Goal: Contribute content: Contribute content

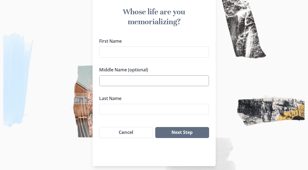
scroll to position [56, 0]
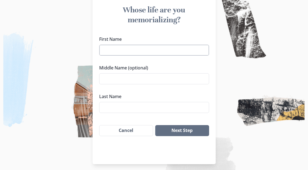
click at [144, 52] on input "First Name" at bounding box center [154, 50] width 110 height 11
type input "[PERSON_NAME]"
click at [139, 81] on input "Middle Name (optional)" at bounding box center [154, 78] width 110 height 11
type input "[PERSON_NAME]"
click at [126, 110] on input "Last Name" at bounding box center [154, 107] width 110 height 11
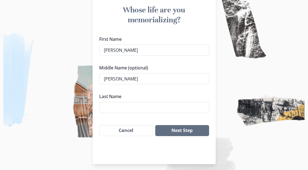
type input "[PERSON_NAME]"
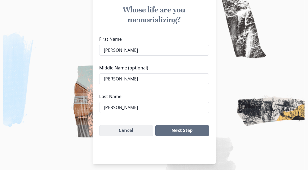
scroll to position [59, 0]
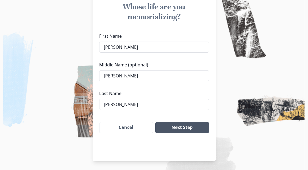
click at [181, 125] on button "Next Step" at bounding box center [182, 127] width 54 height 11
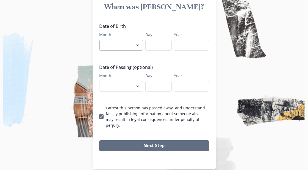
click at [135, 46] on select "January February March April May June July August September October November De…" at bounding box center [121, 45] width 44 height 11
select select "8"
click at [156, 46] on input "Day" at bounding box center [159, 45] width 26 height 11
type input "5"
click at [185, 45] on input "Year" at bounding box center [191, 45] width 35 height 11
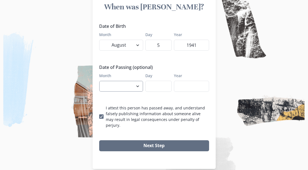
type input "1941"
click at [120, 87] on select "January February March April May June July August September October November De…" at bounding box center [121, 86] width 44 height 11
select select "7"
click at [154, 83] on input "Day" at bounding box center [159, 86] width 26 height 11
type input "22"
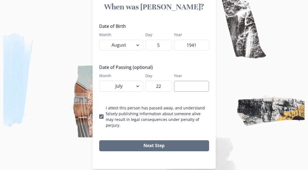
click at [194, 87] on input "Year" at bounding box center [191, 86] width 35 height 11
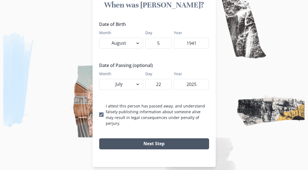
type input "2025"
click at [156, 138] on button "Next Step" at bounding box center [154, 143] width 110 height 11
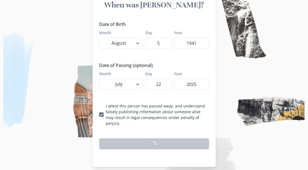
scroll to position [59, 0]
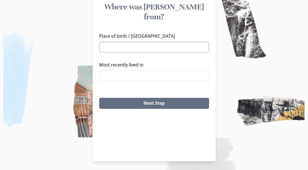
click at [141, 42] on input "Place of birth / [GEOGRAPHIC_DATA]" at bounding box center [154, 47] width 110 height 11
click at [129, 47] on li "[GEOGRAPHIC_DATA], [GEOGRAPHIC_DATA]" at bounding box center [154, 47] width 109 height 9
type input "[GEOGRAPHIC_DATA], [GEOGRAPHIC_DATA]"
click at [120, 70] on input "Most recently lived in" at bounding box center [154, 75] width 110 height 11
click at [120, 74] on li "Meridian, [GEOGRAPHIC_DATA]" at bounding box center [154, 76] width 107 height 9
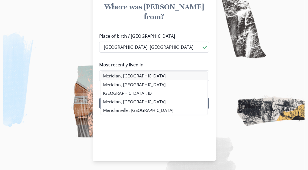
type input "Meridian, [GEOGRAPHIC_DATA]"
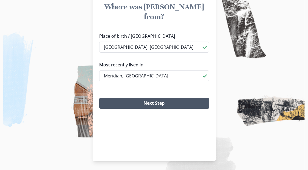
click at [150, 98] on button "Next Step" at bounding box center [154, 103] width 110 height 11
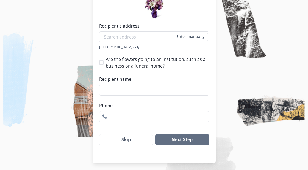
scroll to position [97, 0]
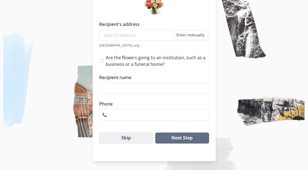
click at [128, 138] on button "Skip" at bounding box center [126, 137] width 54 height 11
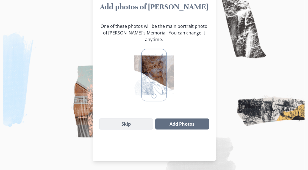
click at [129, 119] on button "Skip" at bounding box center [126, 123] width 54 height 11
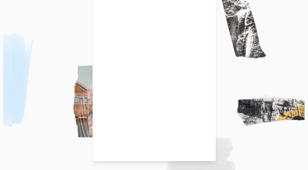
scroll to position [24, 0]
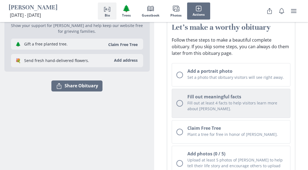
scroll to position [74, 0]
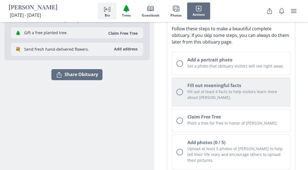
click at [179, 94] on div "Unchecked circle" at bounding box center [180, 92] width 7 height 7
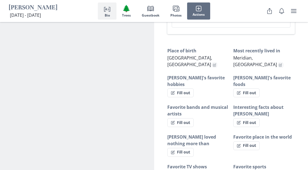
scroll to position [386, 0]
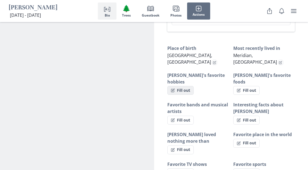
click at [184, 86] on button "Fill out" at bounding box center [181, 90] width 26 height 9
select select "[PERSON_NAME]'s favorite hobbies"
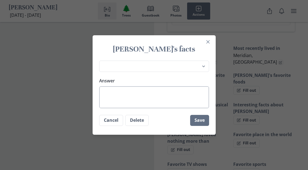
click at [161, 90] on textarea "Answer" at bounding box center [154, 97] width 110 height 22
type textarea "R"
type textarea "x"
type textarea "Ro"
type textarea "x"
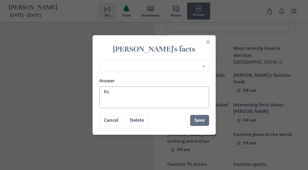
type textarea "[PERSON_NAME]"
type textarea "x"
type textarea "[PERSON_NAME]"
type textarea "x"
type textarea "[PERSON_NAME]"
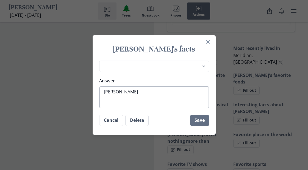
type textarea "x"
type textarea "[PERSON_NAME]"
type textarea "x"
type textarea "[PERSON_NAME]"
type textarea "x"
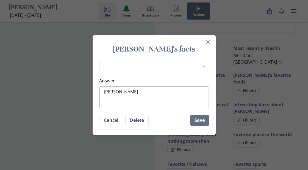
type textarea "[PERSON_NAME]"
type textarea "x"
type textarea "[PERSON_NAME] loved"
type textarea "x"
type textarea "[PERSON_NAME] loved"
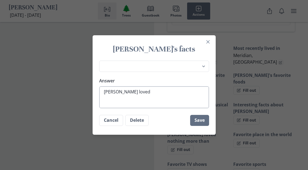
type textarea "x"
type textarea "[PERSON_NAME] loved h"
type textarea "x"
type textarea "[PERSON_NAME] loved hu"
type textarea "x"
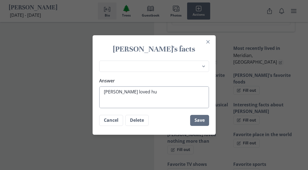
type textarea "[PERSON_NAME] loved hun"
type textarea "x"
type textarea "[PERSON_NAME] loved [PERSON_NAME]"
type textarea "x"
type textarea "[PERSON_NAME] loved hunti"
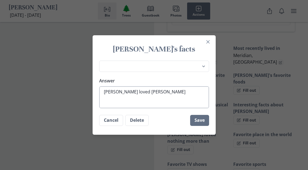
type textarea "x"
type textarea "[PERSON_NAME] loved huntin"
type textarea "x"
type textarea "[PERSON_NAME] loved hunting"
type textarea "x"
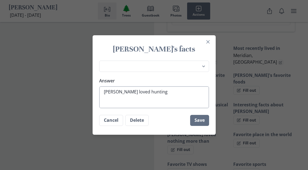
type textarea "[PERSON_NAME] loved hunting,"
type textarea "x"
type textarea "[PERSON_NAME] loved hunting,"
type textarea "x"
type textarea "[PERSON_NAME] loved hunting, f"
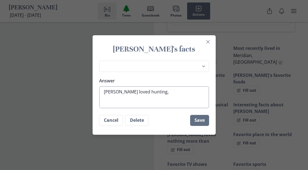
type textarea "x"
type textarea "[PERSON_NAME] loved hunting, fi"
type textarea "x"
type textarea "[PERSON_NAME] loved hunting, fis"
type textarea "x"
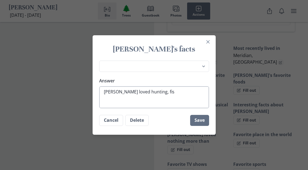
type textarea "[PERSON_NAME] loved hunting, fish"
type textarea "x"
type textarea "[PERSON_NAME] loved hunting, fishi"
type textarea "x"
type textarea "[PERSON_NAME] loved hunting, fishin"
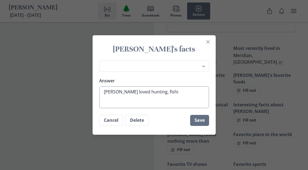
type textarea "x"
type textarea "[PERSON_NAME] loved hunting, fishing"
type textarea "x"
type textarea "[PERSON_NAME] loved hunting, fishing,"
type textarea "x"
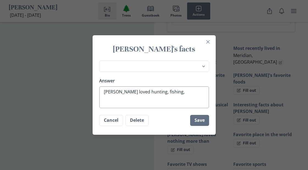
type textarea "[PERSON_NAME] loved hunting, fishing,"
type textarea "x"
type textarea "[PERSON_NAME] loved hunting, fishing, a"
type textarea "x"
type textarea "[PERSON_NAME] loved hunting, fishing, an"
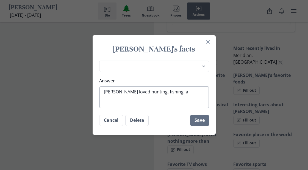
type textarea "x"
type textarea "[PERSON_NAME] loved hunting, fishing, and"
type textarea "x"
type textarea "[PERSON_NAME] loved hunting, fishing, and"
type textarea "x"
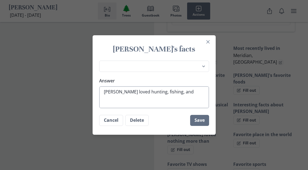
type textarea "[PERSON_NAME] loved hunting, fishing, and"
type textarea "x"
type textarea "[PERSON_NAME] loved hunting, fishing, an"
type textarea "x"
type textarea "[PERSON_NAME] loved hunting, fishing, a"
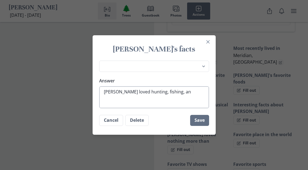
type textarea "x"
type textarea "[PERSON_NAME] loved hunting, fishing,"
type textarea "x"
type textarea "[PERSON_NAME] loved hunting, fishing, a"
type textarea "x"
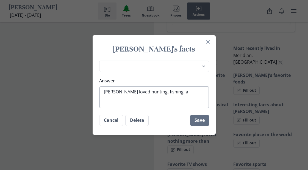
type textarea "[PERSON_NAME] loved hunting, fishing, an"
type textarea "x"
type textarea "[PERSON_NAME] loved hunting, fishing, a"
type textarea "x"
type textarea "[PERSON_NAME] loved hunting, fishing,"
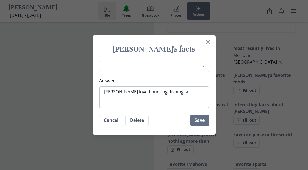
type textarea "x"
type textarea "[PERSON_NAME] loved hunting, fishing,"
type textarea "x"
type textarea "[PERSON_NAME] loved hunting, fishing,"
type textarea "x"
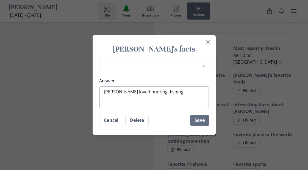
type textarea "[PERSON_NAME] loved hunting, fishing, c"
type textarea "x"
type textarea "[PERSON_NAME] loved hunting, fishing, ca"
type textarea "x"
type textarea "[PERSON_NAME] loved hunting, fishing, cam"
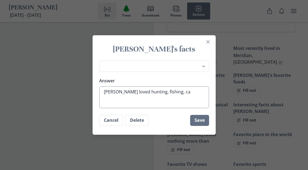
type textarea "x"
type textarea "[PERSON_NAME] loved hunting, fishing, camp"
type textarea "x"
type textarea "[PERSON_NAME] loved hunting, fishing, campi"
type textarea "x"
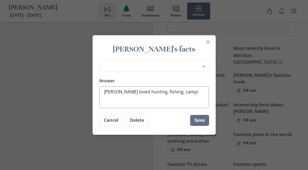
type textarea "[PERSON_NAME] loved hunting, fishing, campin"
type textarea "x"
type textarea "[PERSON_NAME] loved hunting, fishing, camping"
type textarea "x"
type textarea "[PERSON_NAME] loved hunting, fishing, camping,"
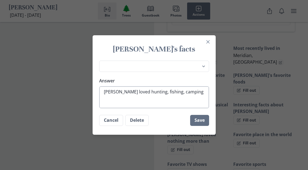
type textarea "x"
type textarea "[PERSON_NAME] loved hunting, fishing, camping,"
type textarea "x"
type textarea "[PERSON_NAME] loved hunting, fishing, camping, a"
type textarea "x"
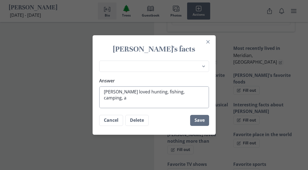
type textarea "[PERSON_NAME] loved hunting, fishing, camping, an"
type textarea "x"
type textarea "[PERSON_NAME] loved hunting, fishing, camping, and"
type textarea "x"
type textarea "[PERSON_NAME] loved hunting, fishing, camping, and"
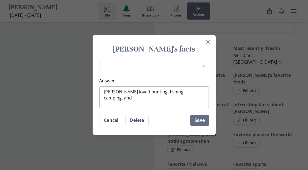
type textarea "x"
type textarea "[PERSON_NAME] loved hunting, fishing, camping, and e"
type textarea "x"
type textarea "[PERSON_NAME] loved hunting, fishing, camping, and ex"
type textarea "x"
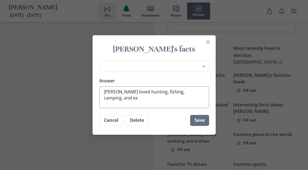
type textarea "[PERSON_NAME] loved hunting, fishing, camping, and exp"
type textarea "x"
type textarea "[PERSON_NAME] loved hunting, fishing, camping, and expo"
type textarea "x"
type textarea "[PERSON_NAME] loved hunting, fishing, camping, and exp"
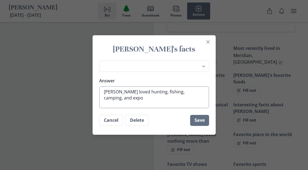
type textarea "x"
type textarea "[PERSON_NAME] loved hunting, fishing, camping, and expl"
type textarea "x"
type textarea "[PERSON_NAME] loved hunting, fishing, camping, and explo"
type textarea "x"
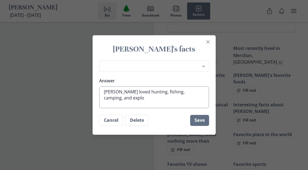
type textarea "[PERSON_NAME] loved hunting, fishing, camping, and explor"
type textarea "x"
type textarea "[PERSON_NAME] loved hunting, fishing, camping, and explori"
type textarea "x"
type textarea "[PERSON_NAME] loved hunting, fishing, camping, and explorin"
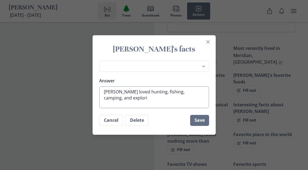
type textarea "x"
type textarea "[PERSON_NAME] loved hunting, fishing, camping, and exploring"
type textarea "x"
type textarea "[PERSON_NAME] loved hunting, fishing, camping, and exploring"
type textarea "x"
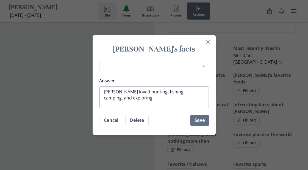
type textarea "[PERSON_NAME] loved hunting, fishing, camping, and exploring t"
type textarea "x"
type textarea "[PERSON_NAME] loved hunting, fishing, camping, and exploring th"
type textarea "x"
type textarea "[PERSON_NAME] loved hunting, fishing, camping, and exploring the"
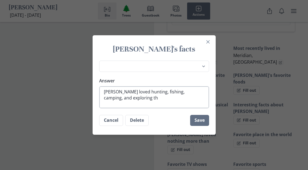
type textarea "x"
type textarea "[PERSON_NAME] loved hunting, fishing, camping, and exploring the"
type textarea "x"
type textarea "[PERSON_NAME] loved hunting, fishing, camping, and exploring the o"
type textarea "x"
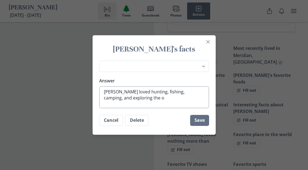
type textarea "[PERSON_NAME] loved hunting, fishing, camping, and exploring the ou"
type textarea "x"
type textarea "[PERSON_NAME] loved hunting, fishing, camping, and exploring the out"
type textarea "x"
type textarea "[PERSON_NAME] loved hunting, fishing, camping, and exploring the outd"
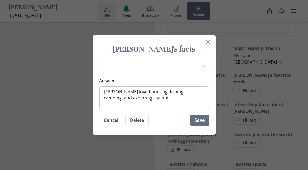
type textarea "x"
type textarea "[PERSON_NAME] loved hunting, fishing, camping, and exploring the outdo"
type textarea "x"
type textarea "[PERSON_NAME] loved hunting, fishing, camping, and exploring the outdoo"
type textarea "x"
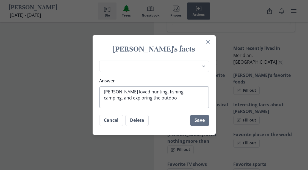
type textarea "[PERSON_NAME] loved hunting, fishing, camping, and exploring the outdoor"
type textarea "x"
type textarea "[PERSON_NAME] loved hunting, fishing, camping, and exploring the outdoors"
type textarea "x"
type textarea "[PERSON_NAME] loved hunting, fishing, camping, and exploring the outdoors"
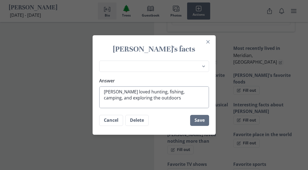
type textarea "x"
type textarea "[PERSON_NAME] loved hunting, fishing, camping, and exploring the outdoors o"
type textarea "x"
type textarea "[PERSON_NAME] loved hunting, fishing, camping, and exploring the outdoors on"
type textarea "x"
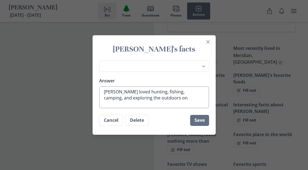
type textarea "[PERSON_NAME] loved hunting, fishing, camping, and exploring the outdoors on"
type textarea "x"
type textarea "[PERSON_NAME] loved hunting, fishing, camping, and exploring the outdoors on a"
type textarea "x"
type textarea "[PERSON_NAME] loved hunting, fishing, camping, and exploring the outdoors on a"
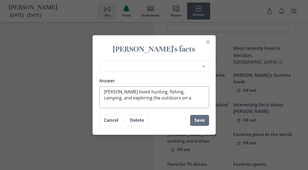
type textarea "x"
type textarea "[PERSON_NAME] loved hunting, fishing, camping, and exploring the outdoors on a s"
type textarea "x"
type textarea "[PERSON_NAME] loved hunting, fishing, camping, and exploring the outdoors on a …"
type textarea "x"
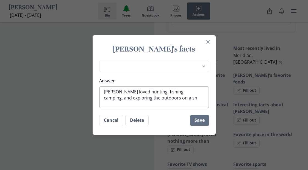
type textarea "[PERSON_NAME] loved hunting, fishing, camping, and exploring the outdoors on a …"
type textarea "x"
type textarea "[PERSON_NAME] loved hunting, fishing, camping, and exploring the outdoors on a …"
type textarea "x"
type textarea "[PERSON_NAME] loved hunting, fishing, camping, and exploring the outdoors on a …"
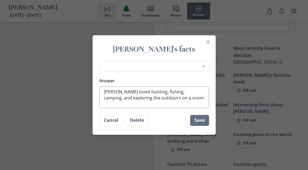
type textarea "x"
type textarea "[PERSON_NAME] loved hunting, fishing, camping, and exploring the outdoors on a …"
type textarea "x"
type textarea "[PERSON_NAME] loved hunting, fishing, camping, and exploring the outdoors on a …"
type textarea "x"
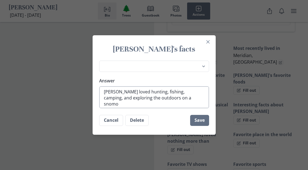
type textarea "[PERSON_NAME] loved hunting, fishing, camping, and exploring the outdoors on a …"
type textarea "x"
type textarea "[PERSON_NAME] loved hunting, fishing, camping, and exploring the outdoors on a …"
type textarea "x"
click at [196, 120] on button "Save" at bounding box center [199, 120] width 19 height 11
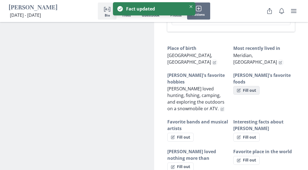
click at [246, 86] on button "Fill out" at bounding box center [247, 90] width 26 height 9
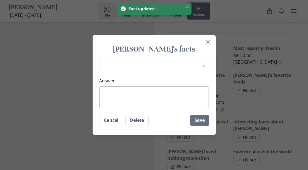
click at [189, 90] on textarea "Answer" at bounding box center [154, 97] width 110 height 22
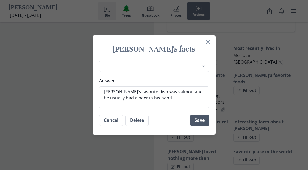
click at [202, 119] on button "Save" at bounding box center [199, 120] width 19 height 11
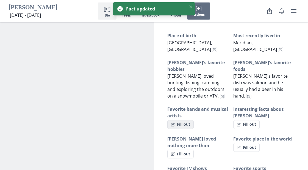
click at [186, 120] on button "Fill out" at bounding box center [181, 124] width 26 height 9
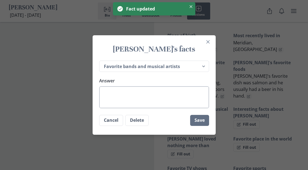
click at [185, 102] on textarea "Answer" at bounding box center [154, 97] width 110 height 22
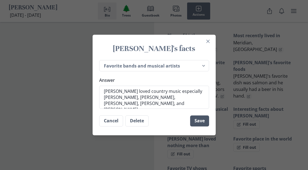
click at [198, 121] on button "Save" at bounding box center [199, 120] width 19 height 11
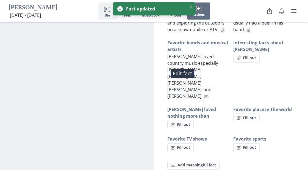
scroll to position [453, 0]
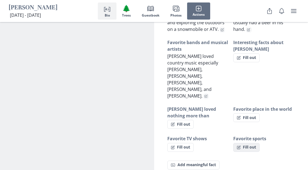
click at [248, 143] on button "Fill out" at bounding box center [247, 147] width 26 height 9
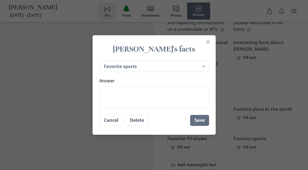
click at [215, 96] on div "Place of birth Most recently lived in [PERSON_NAME]'s favorite hobbies [PERSON_…" at bounding box center [154, 84] width 123 height 52
click at [206, 98] on textarea "Answer" at bounding box center [154, 97] width 110 height 22
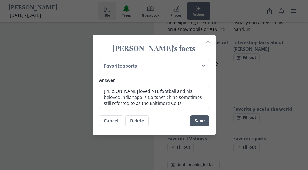
click at [196, 121] on button "Save" at bounding box center [199, 120] width 19 height 11
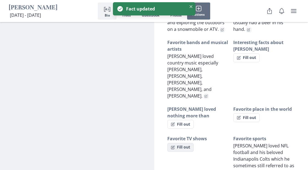
click at [183, 143] on button "Fill out" at bounding box center [181, 147] width 26 height 9
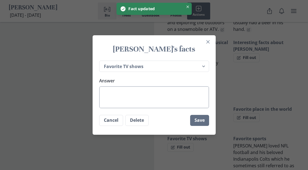
click at [168, 104] on textarea "Answer" at bounding box center [154, 97] width 110 height 22
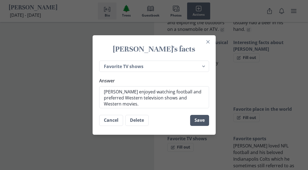
click at [200, 119] on button "Save" at bounding box center [199, 120] width 19 height 11
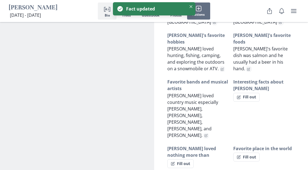
scroll to position [412, 0]
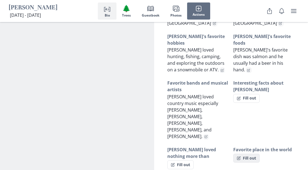
click at [244, 153] on button "Fill out" at bounding box center [247, 157] width 26 height 9
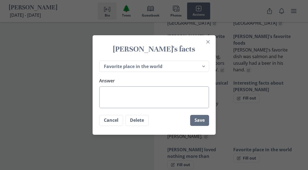
click at [177, 99] on textarea "Answer" at bounding box center [154, 97] width 110 height 22
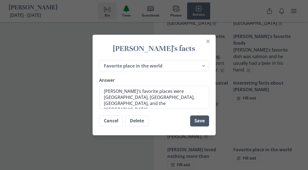
click at [197, 119] on button "Save" at bounding box center [199, 120] width 19 height 11
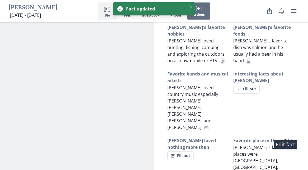
scroll to position [427, 0]
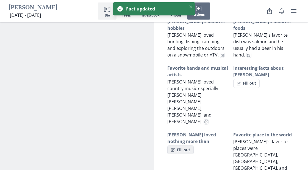
click at [186, 145] on button "Fill out" at bounding box center [181, 149] width 26 height 9
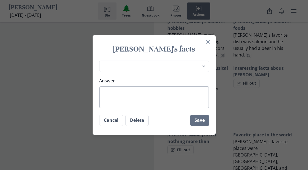
click at [176, 101] on textarea "Answer" at bounding box center [154, 97] width 110 height 22
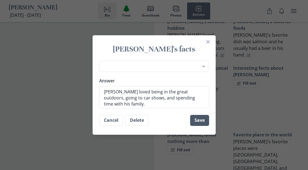
click at [198, 121] on button "Save" at bounding box center [199, 120] width 19 height 11
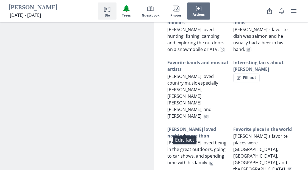
scroll to position [432, 0]
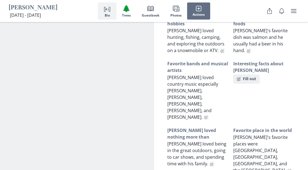
click at [247, 75] on button "Fill out" at bounding box center [247, 79] width 26 height 9
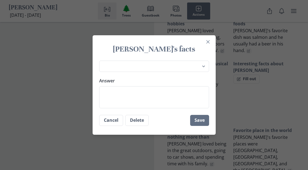
click at [180, 83] on label "Answer" at bounding box center [152, 80] width 107 height 7
click at [180, 86] on textarea "Answer" at bounding box center [154, 97] width 110 height 22
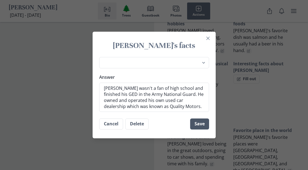
click at [205, 122] on button "Save" at bounding box center [199, 123] width 19 height 11
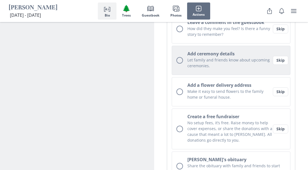
scroll to position [215, 0]
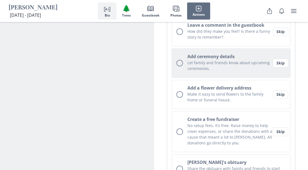
click at [179, 60] on div "Unchecked circle" at bounding box center [180, 63] width 7 height 7
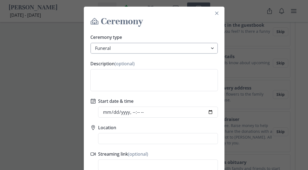
click at [181, 48] on select "Funeral Graveside Service Viewing Service Visitation Service Memorial Service C…" at bounding box center [154, 48] width 128 height 11
click at [123, 77] on textarea "Description (optional)" at bounding box center [154, 80] width 128 height 22
click at [105, 112] on input "Start date & time" at bounding box center [158, 111] width 120 height 11
click at [134, 128] on label "Location" at bounding box center [156, 127] width 117 height 7
click at [134, 133] on input "Location" at bounding box center [158, 138] width 120 height 11
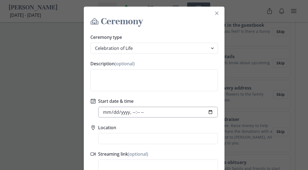
click at [132, 112] on input "Start date & time" at bounding box center [158, 111] width 120 height 11
click at [124, 135] on input "Location" at bounding box center [158, 138] width 120 height 11
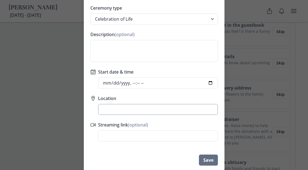
scroll to position [51, 0]
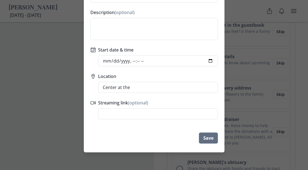
click at [152, 158] on li "Center at the Park, [GEOGRAPHIC_DATA], [GEOGRAPHIC_DATA], [GEOGRAPHIC_DATA]" at bounding box center [158, 161] width 119 height 15
click at [113, 141] on footer "Save" at bounding box center [154, 138] width 141 height 20
click at [210, 138] on button "Save" at bounding box center [208, 137] width 19 height 11
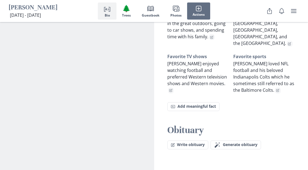
scroll to position [608, 0]
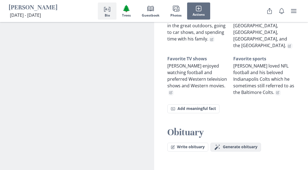
click at [229, 142] on button "Magic wand Generate obituary Generate" at bounding box center [236, 146] width 51 height 9
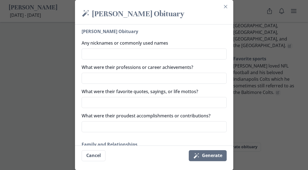
scroll to position [51, 0]
click at [135, 76] on textarea "What were their professions or career achievements?" at bounding box center [154, 77] width 145 height 11
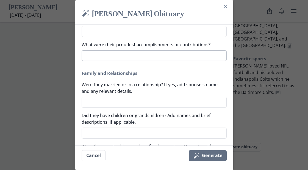
scroll to position [124, 0]
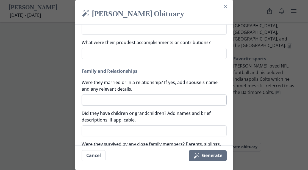
click at [122, 99] on textarea "Were they married or in a relationship? If yes, add spouse's name and any relev…" at bounding box center [154, 99] width 145 height 11
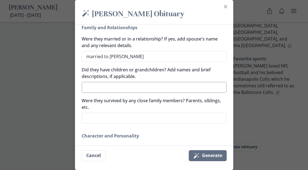
scroll to position [169, 0]
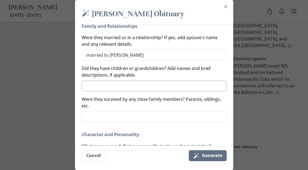
click at [109, 86] on textarea "Did they have children or grandchildren? Add names and brief descriptions, if a…" at bounding box center [154, 85] width 145 height 11
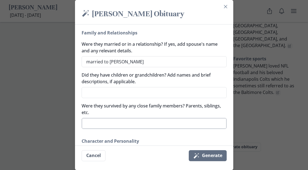
scroll to position [161, 0]
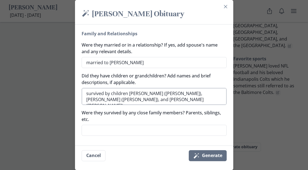
click at [112, 93] on textarea "survived by children [PERSON_NAME] ([PERSON_NAME]), [PERSON_NAME] ([PERSON_NAME…" at bounding box center [154, 96] width 145 height 17
click at [109, 94] on textarea "survived by children [PERSON_NAME] ([PERSON_NAME]), [PERSON_NAME] ([PERSON_NAME…" at bounding box center [154, 96] width 145 height 17
click at [144, 101] on textarea "survived by his children [PERSON_NAME] ([PERSON_NAME]), [PERSON_NAME] ([PERSON_…" at bounding box center [154, 96] width 145 height 17
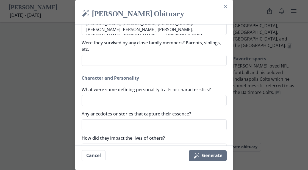
scroll to position [250, 0]
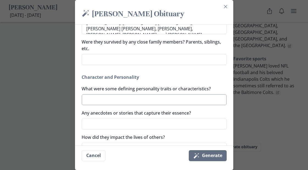
click at [119, 100] on textarea "What were some defining personality traits or characteristics?" at bounding box center [154, 99] width 145 height 11
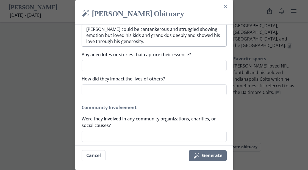
scroll to position [321, 0]
click at [101, 65] on textarea "Any anecdotes or stories that capture their essence?" at bounding box center [154, 65] width 145 height 11
click at [155, 92] on textarea "How did they impact the lives of others?" at bounding box center [154, 89] width 145 height 11
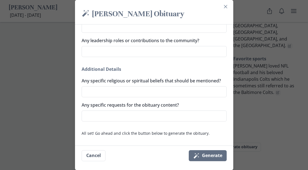
scroll to position [437, 0]
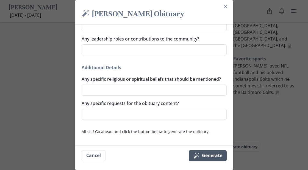
click at [198, 155] on icon "Magic wand" at bounding box center [196, 155] width 7 height 7
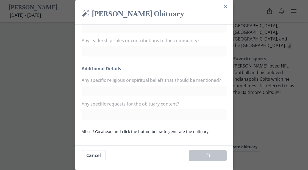
scroll to position [435, 0]
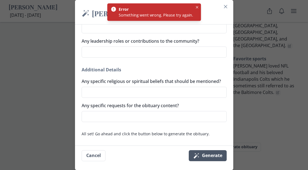
click at [199, 157] on icon "Magic wand" at bounding box center [196, 155] width 7 height 7
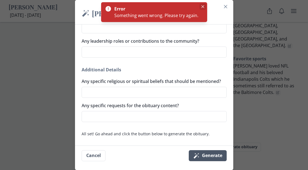
click at [202, 6] on icon "Close" at bounding box center [203, 6] width 3 height 3
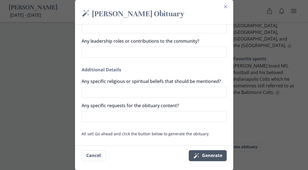
click at [205, 153] on button "Magic wand Generate" at bounding box center [208, 155] width 38 height 11
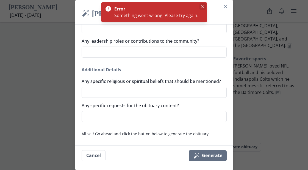
click at [202, 6] on icon "Close" at bounding box center [202, 6] width 3 height 3
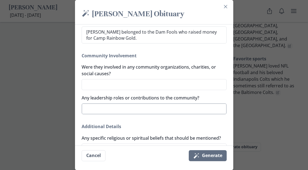
scroll to position [437, 0]
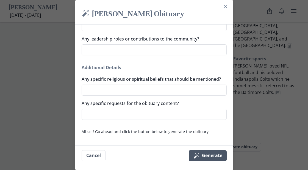
click at [210, 156] on button "Magic wand Generate" at bounding box center [208, 155] width 38 height 11
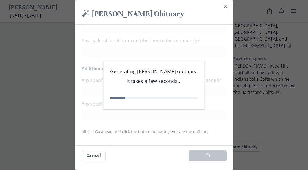
scroll to position [435, 0]
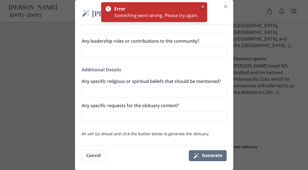
click at [202, 5] on icon "Close" at bounding box center [203, 6] width 3 height 3
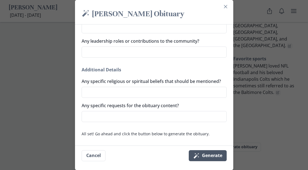
click at [204, 154] on button "Magic wand Generate" at bounding box center [208, 155] width 38 height 11
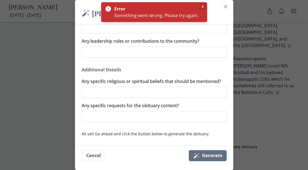
click at [202, 4] on button "Close" at bounding box center [203, 6] width 7 height 7
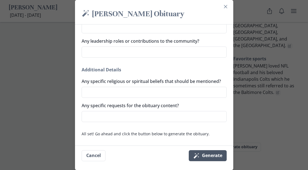
click at [212, 153] on button "Magic wand Generate" at bounding box center [208, 155] width 38 height 11
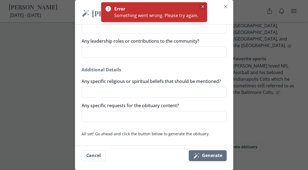
click at [202, 5] on button "Close" at bounding box center [203, 6] width 7 height 7
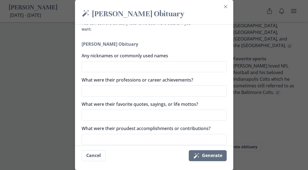
scroll to position [0, 0]
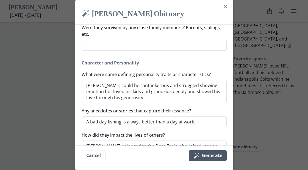
click at [219, 153] on button "Magic wand Generate" at bounding box center [208, 155] width 38 height 11
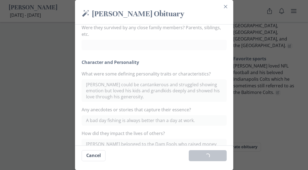
scroll to position [265, 0]
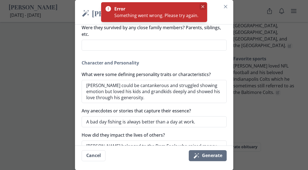
click at [203, 4] on button "Close" at bounding box center [203, 6] width 7 height 7
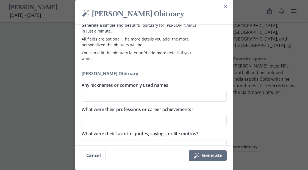
scroll to position [0, 0]
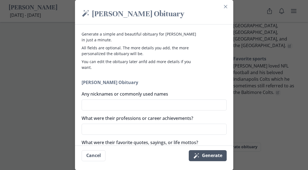
click at [204, 157] on button "Magic wand Generate" at bounding box center [208, 155] width 38 height 11
click at [116, 103] on textarea "Any nicknames or commonly used names" at bounding box center [154, 104] width 145 height 11
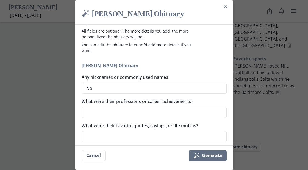
scroll to position [25, 0]
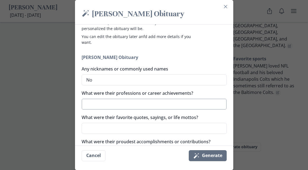
click at [112, 105] on textarea "What were their professions or career achievements?" at bounding box center [154, 103] width 145 height 11
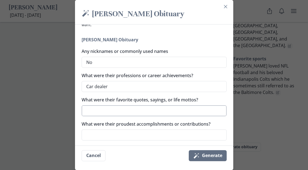
scroll to position [44, 0]
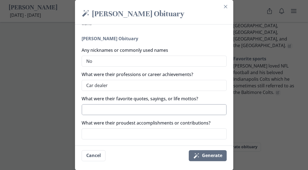
click at [108, 110] on textarea "What were their favorite quotes, sayings, or life mottos?" at bounding box center [154, 109] width 145 height 11
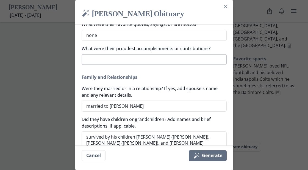
scroll to position [120, 0]
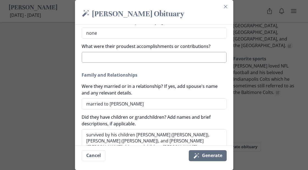
click at [100, 59] on textarea "What were their proudest accomplishments or contributions?" at bounding box center [154, 57] width 145 height 11
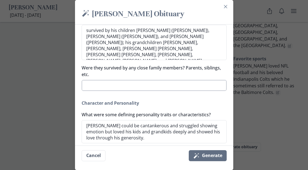
scroll to position [225, 0]
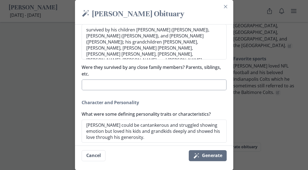
click at [134, 85] on textarea "Were they survived by any close family members? Parents, siblings, etc." at bounding box center [154, 84] width 145 height 11
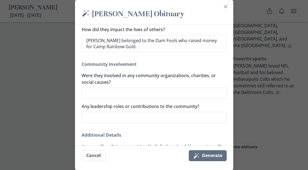
scroll to position [370, 0]
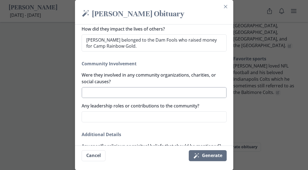
click at [129, 90] on textarea "Were they involved in any community organizations, charities, or social causes?" at bounding box center [154, 92] width 145 height 11
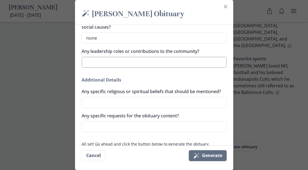
scroll to position [426, 0]
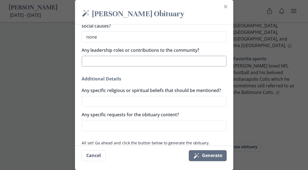
click at [102, 59] on textarea "Any leadership roles or contributions to the community?" at bounding box center [154, 61] width 145 height 11
click at [103, 100] on textarea "Any specific religious or spiritual beliefs that should be mentioned?" at bounding box center [154, 101] width 145 height 11
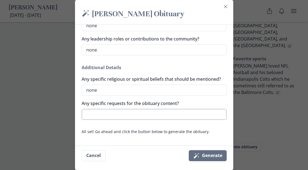
click at [108, 117] on textarea "Any specific requests for the obituary content?" at bounding box center [154, 114] width 145 height 11
click at [201, 156] on button "Magic wand Generate" at bounding box center [208, 155] width 38 height 11
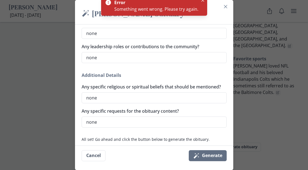
scroll to position [435, 0]
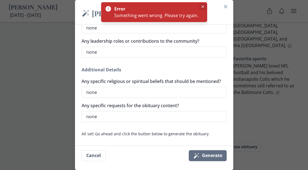
click at [202, 7] on icon "Close" at bounding box center [203, 6] width 3 height 3
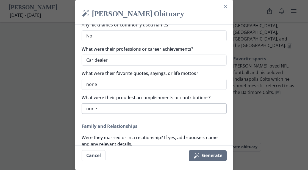
scroll to position [67, 0]
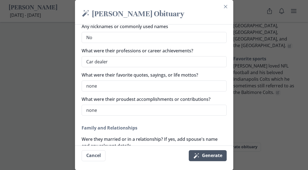
click at [205, 157] on button "Magic wand Generate" at bounding box center [208, 155] width 38 height 11
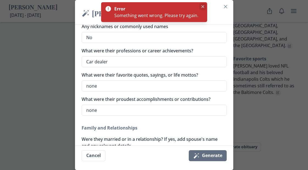
click at [202, 6] on icon "Close" at bounding box center [203, 6] width 3 height 3
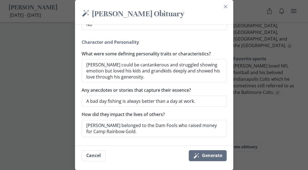
scroll to position [437, 0]
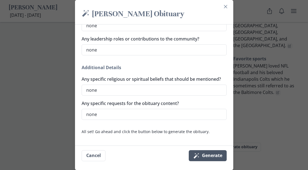
click at [203, 155] on button "Magic wand Generate" at bounding box center [208, 155] width 38 height 11
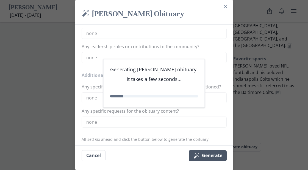
scroll to position [435, 0]
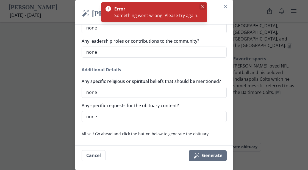
click at [202, 7] on icon "Close" at bounding box center [202, 6] width 3 height 3
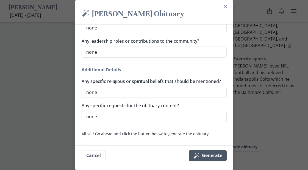
click at [208, 153] on button "Magic wand Generate" at bounding box center [208, 155] width 38 height 11
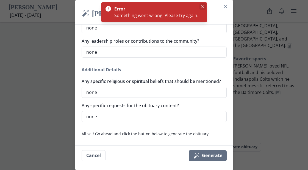
click at [204, 6] on button "Close" at bounding box center [203, 6] width 7 height 7
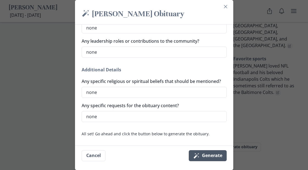
click at [200, 157] on button "Magic wand Generate" at bounding box center [208, 155] width 38 height 11
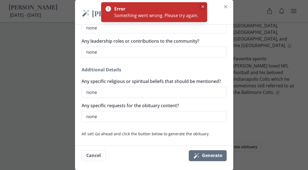
click at [202, 7] on icon "Close" at bounding box center [203, 6] width 3 height 3
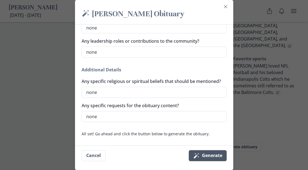
click at [202, 153] on button "Magic wand Generate" at bounding box center [208, 155] width 38 height 11
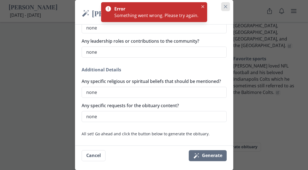
click at [226, 7] on icon "Close" at bounding box center [225, 6] width 3 height 3
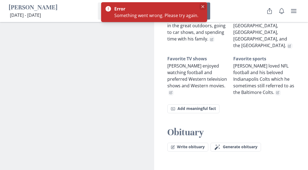
click at [202, 6] on icon "Close" at bounding box center [202, 6] width 3 height 3
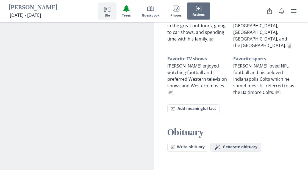
click at [229, 144] on span "Generate obituary" at bounding box center [240, 146] width 35 height 5
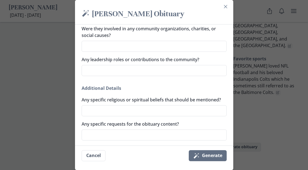
scroll to position [395, 0]
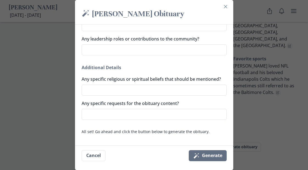
drag, startPoint x: 227, startPoint y: 4, endPoint x: 227, endPoint y: 15, distance: 11.6
click at [227, 4] on button "Close" at bounding box center [225, 6] width 9 height 9
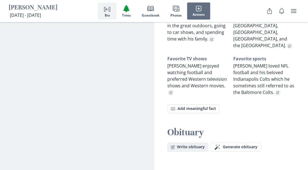
click at [188, 142] on button "Write obituary" at bounding box center [188, 146] width 41 height 9
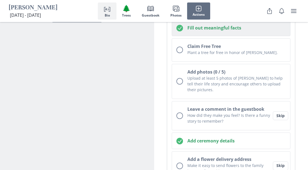
scroll to position [131, 0]
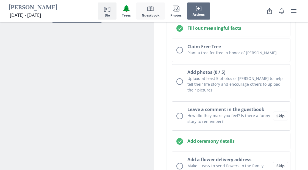
click at [153, 9] on icon "button" at bounding box center [150, 8] width 7 height 5
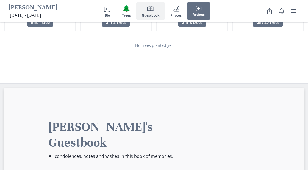
scroll to position [1022, 0]
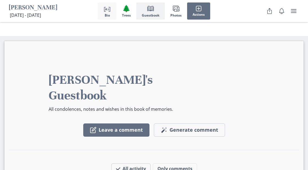
click at [112, 8] on button "Person profile Bio" at bounding box center [107, 10] width 19 height 17
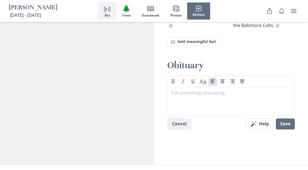
scroll to position [674, 0]
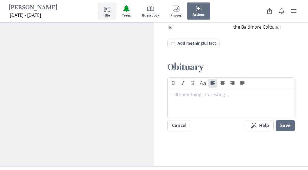
click at [185, 120] on button "Cancel" at bounding box center [180, 125] width 24 height 11
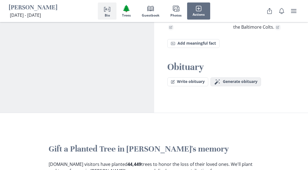
click at [227, 77] on button "Magic wand Generate obituary Generate" at bounding box center [236, 81] width 51 height 9
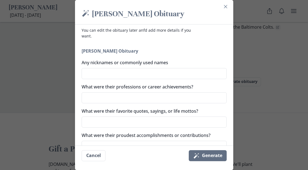
scroll to position [0, 0]
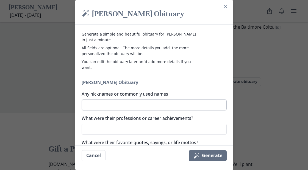
click at [111, 103] on textarea "Any nicknames or commonly used names" at bounding box center [154, 104] width 145 height 11
click at [116, 131] on textarea "What were their professions or career achievements?" at bounding box center [154, 128] width 145 height 11
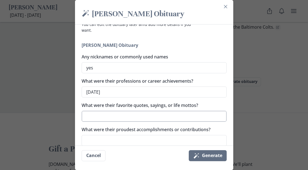
scroll to position [41, 0]
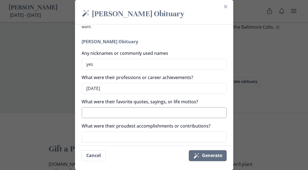
click at [108, 112] on textarea "What were their favorite quotes, sayings, or life mottos?" at bounding box center [154, 112] width 145 height 11
click at [197, 153] on icon "Magic wand" at bounding box center [196, 155] width 7 height 7
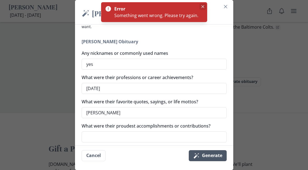
click at [202, 6] on icon "Close" at bounding box center [203, 6] width 3 height 3
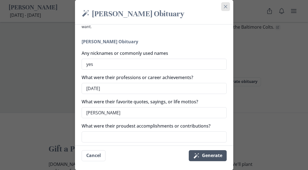
click at [224, 7] on icon "Close" at bounding box center [225, 6] width 3 height 3
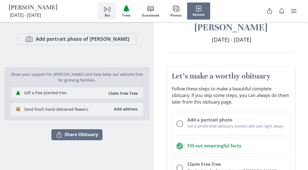
scroll to position [0, 0]
